Goal: Task Accomplishment & Management: Use online tool/utility

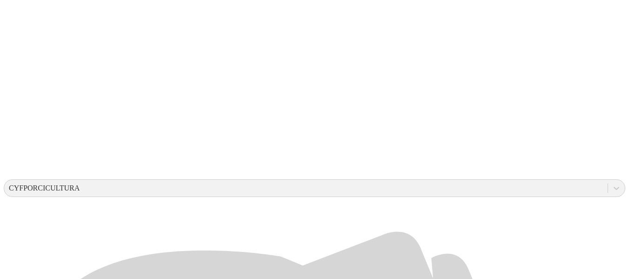
scroll to position [205, 0]
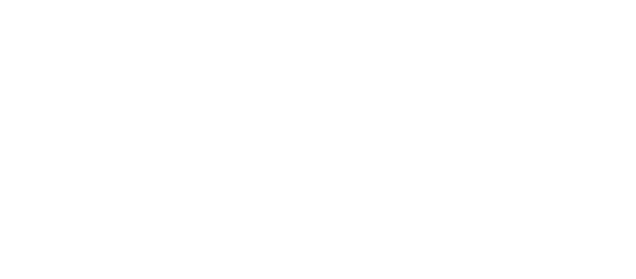
type input "[DATE]"
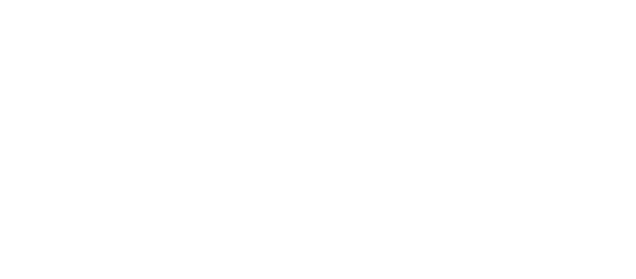
type input "[DATE]"
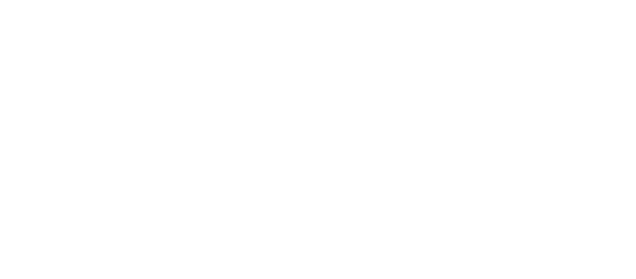
type input "[DATE]"
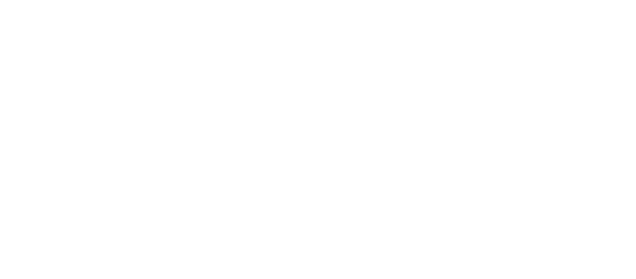
type input "[DATE]"
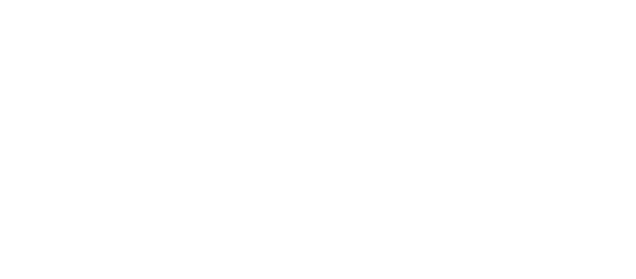
click at [23, 23] on icon at bounding box center [18, 190] width 29 height 372
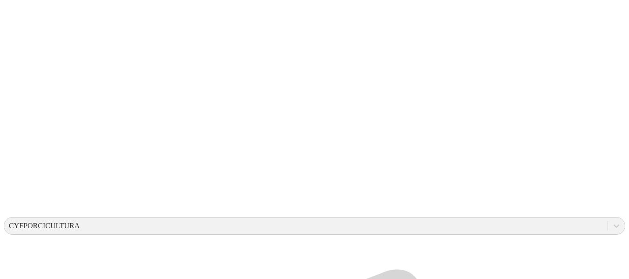
scroll to position [180, 0]
